Goal: Information Seeking & Learning: Learn about a topic

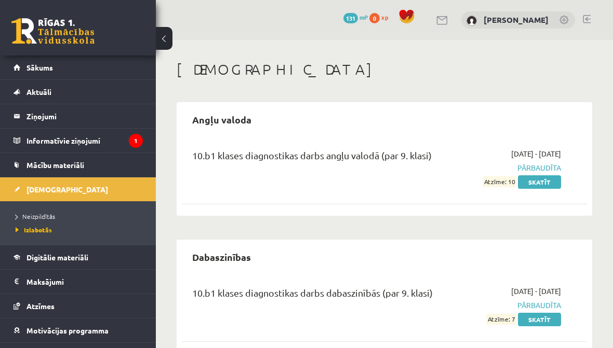
scroll to position [25, 0]
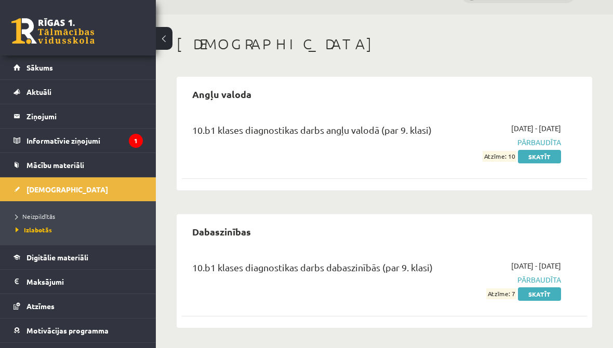
click at [545, 295] on link "Skatīt" at bounding box center [539, 294] width 43 height 13
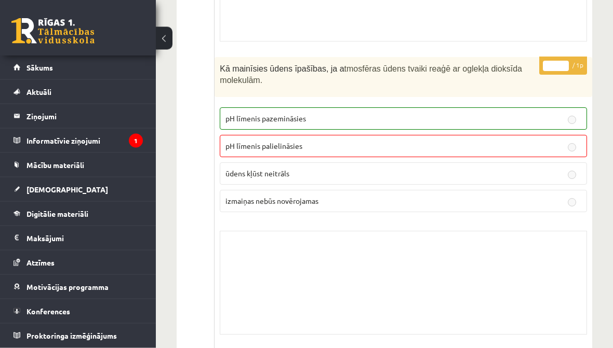
scroll to position [5677, 0]
click at [56, 143] on legend "Informatīvie ziņojumi 1" at bounding box center [84, 141] width 116 height 24
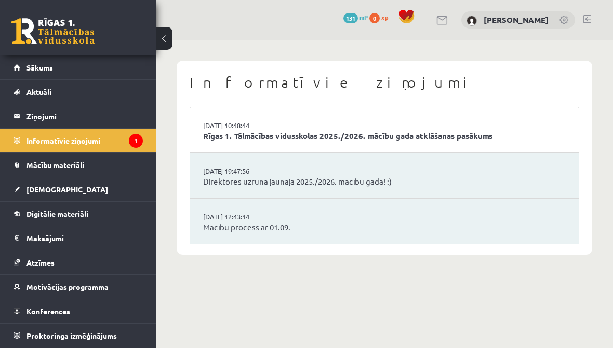
click at [28, 303] on link "Konferences" at bounding box center [77, 312] width 129 height 24
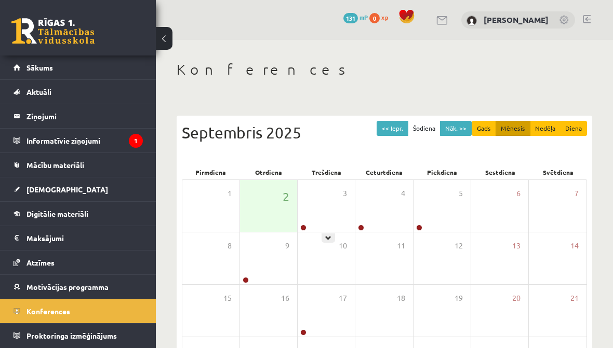
click at [330, 235] on icon at bounding box center [328, 238] width 6 height 6
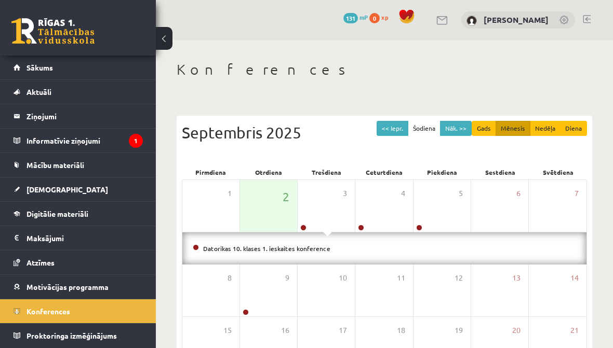
click at [342, 255] on div "Datorikas 10. klases 1. ieskaites konference" at bounding box center [384, 249] width 404 height 32
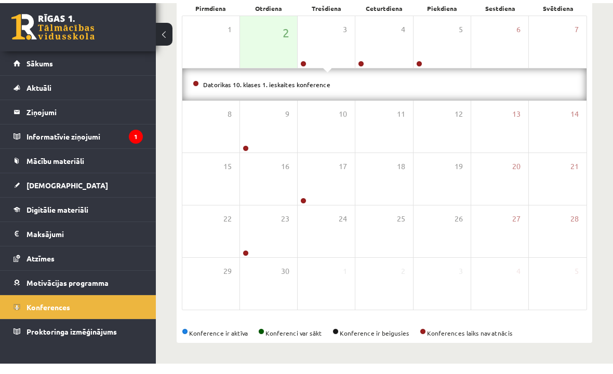
scroll to position [154, 0]
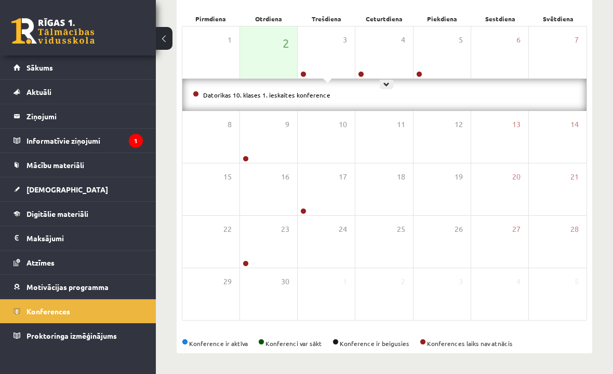
click at [384, 85] on icon at bounding box center [386, 85] width 6 height 6
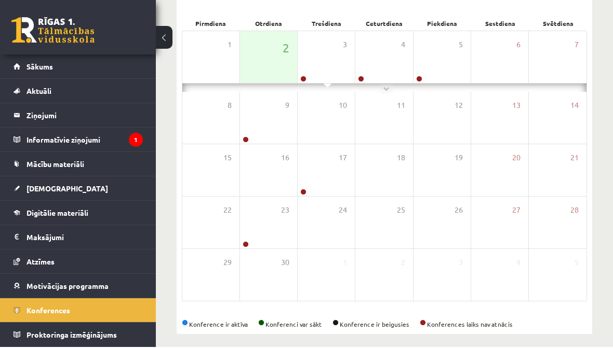
scroll to position [148, 0]
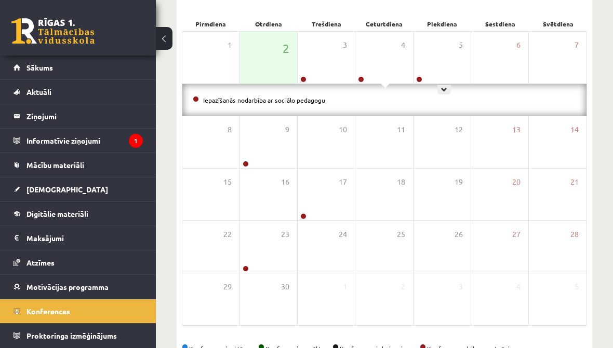
click at [443, 89] on icon at bounding box center [444, 90] width 6 height 6
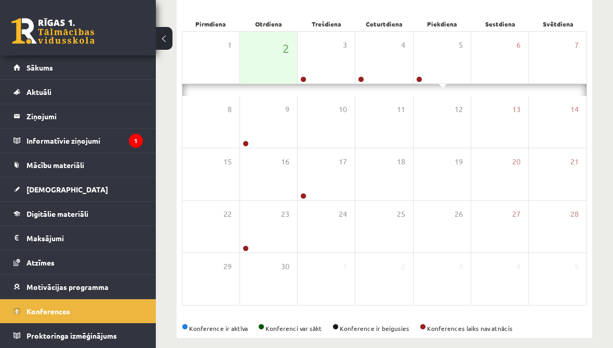
scroll to position [148, 0]
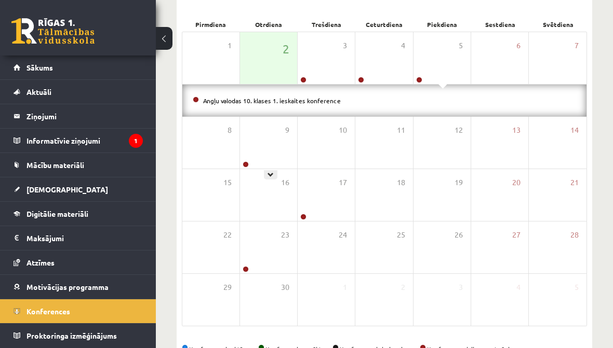
click at [269, 178] on icon at bounding box center [270, 175] width 6 height 6
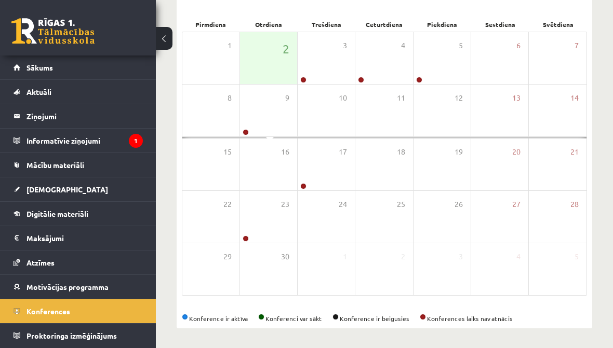
scroll to position [147, 0]
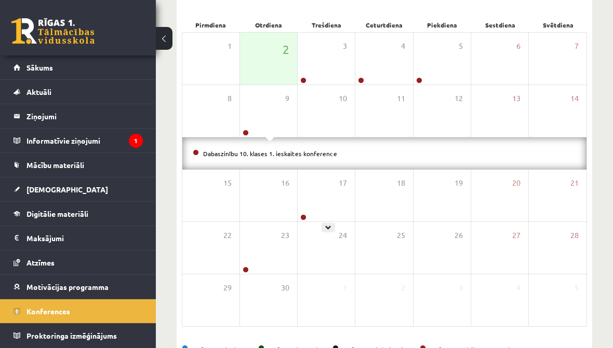
click at [325, 230] on div at bounding box center [327, 227] width 13 height 9
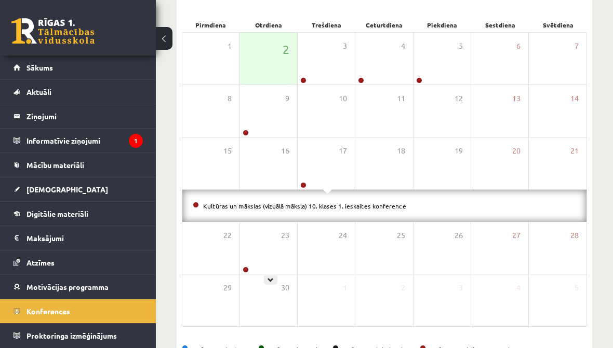
click at [273, 281] on icon at bounding box center [270, 280] width 6 height 6
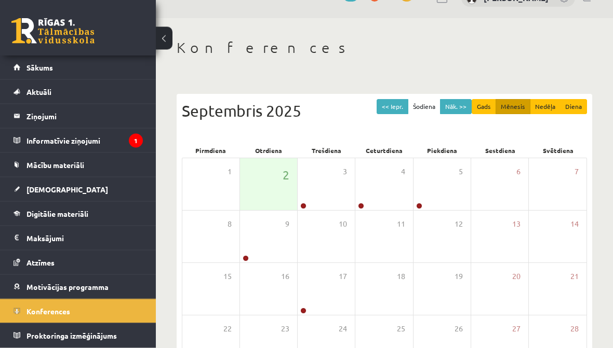
scroll to position [0, 0]
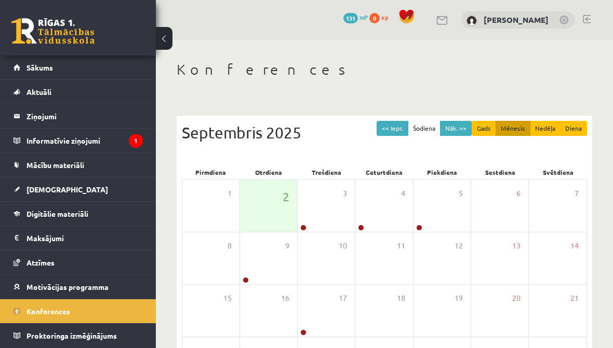
click at [57, 65] on link "Sākums" at bounding box center [77, 68] width 129 height 24
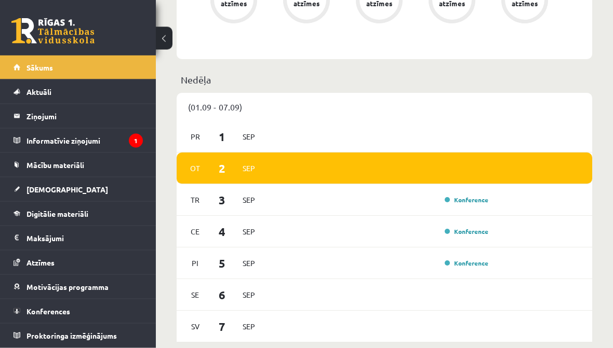
scroll to position [552, 0]
click at [31, 191] on span "[DEMOGRAPHIC_DATA]" at bounding box center [67, 189] width 82 height 9
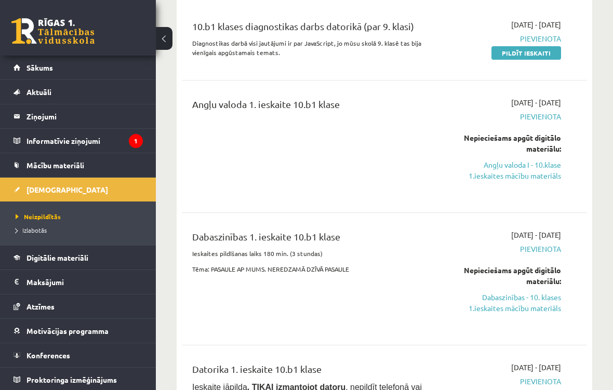
scroll to position [133, 0]
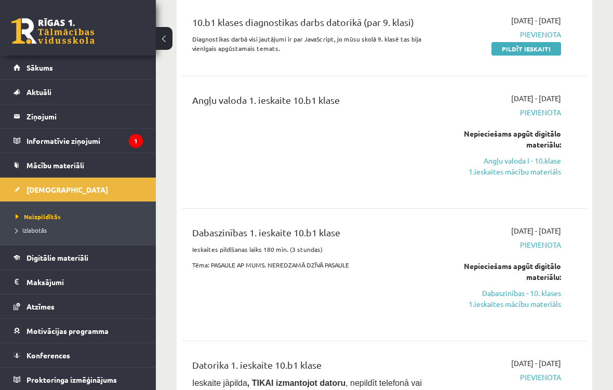
click at [504, 167] on link "Angļu valoda I - 10.klase 1.ieskaites mācību materiāls" at bounding box center [504, 166] width 113 height 22
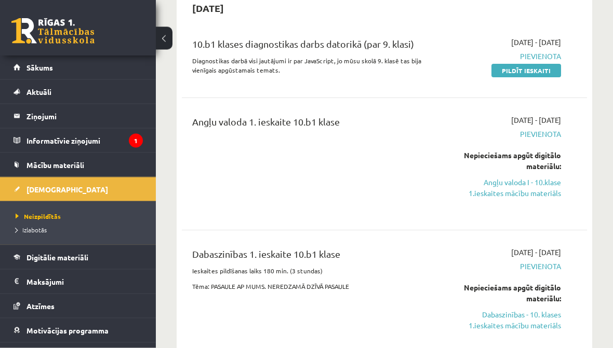
scroll to position [0, 0]
